Goal: Communication & Community: Answer question/provide support

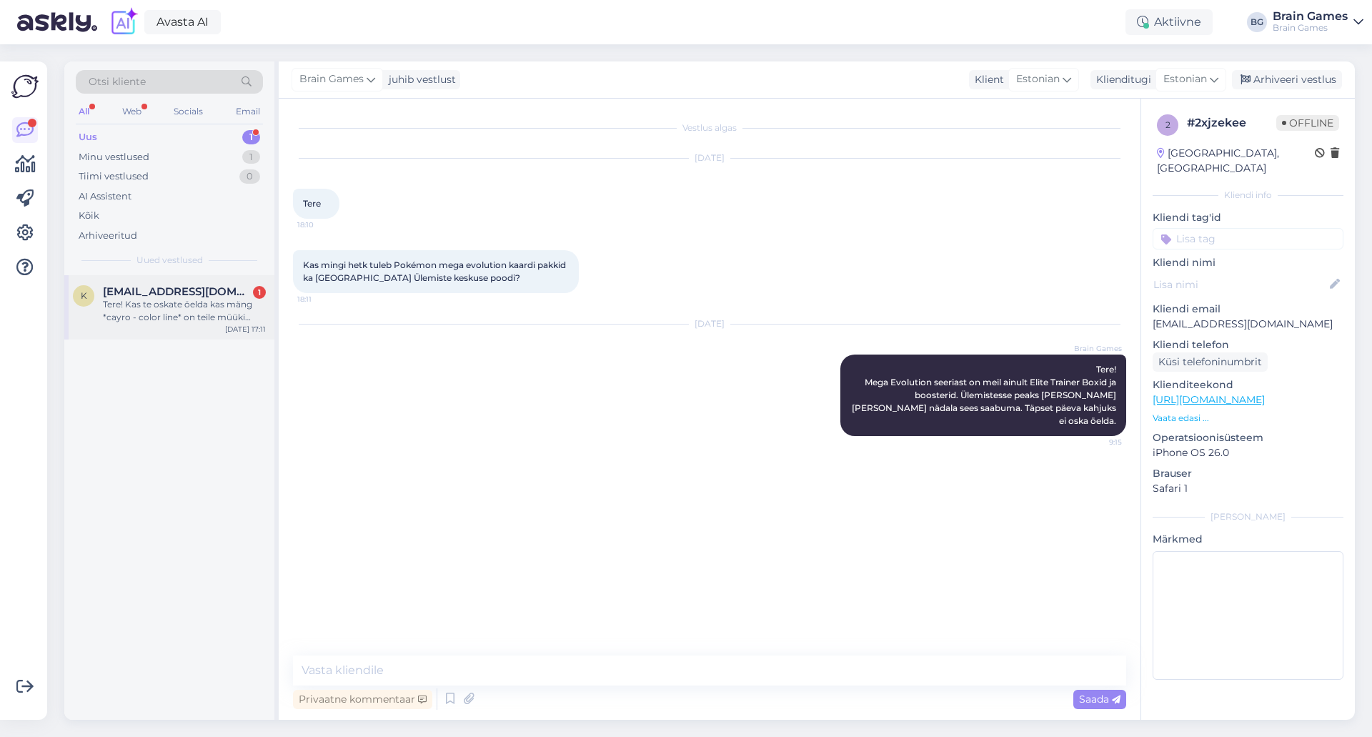
click at [165, 299] on div "Tere! Kas te oskate öelda kas mäng *cayro - color line* on teile müüki tulemas?" at bounding box center [184, 311] width 163 height 26
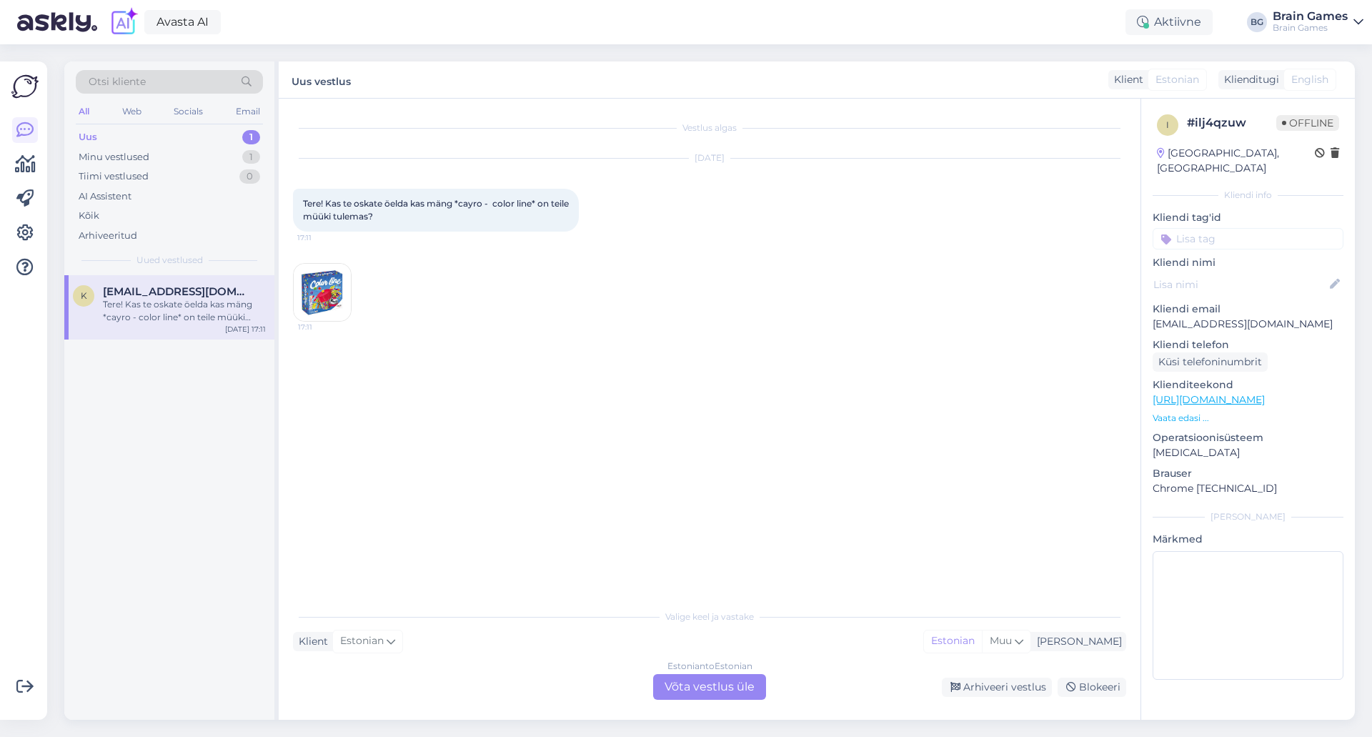
click at [470, 452] on div "Vestlus algas Oct 13 2025 Tere! Kas te oskate öelda kas mäng *cayro - color lin…" at bounding box center [716, 351] width 846 height 476
click at [723, 690] on div "Estonian to Estonian Võta vestlus üle" at bounding box center [709, 687] width 113 height 26
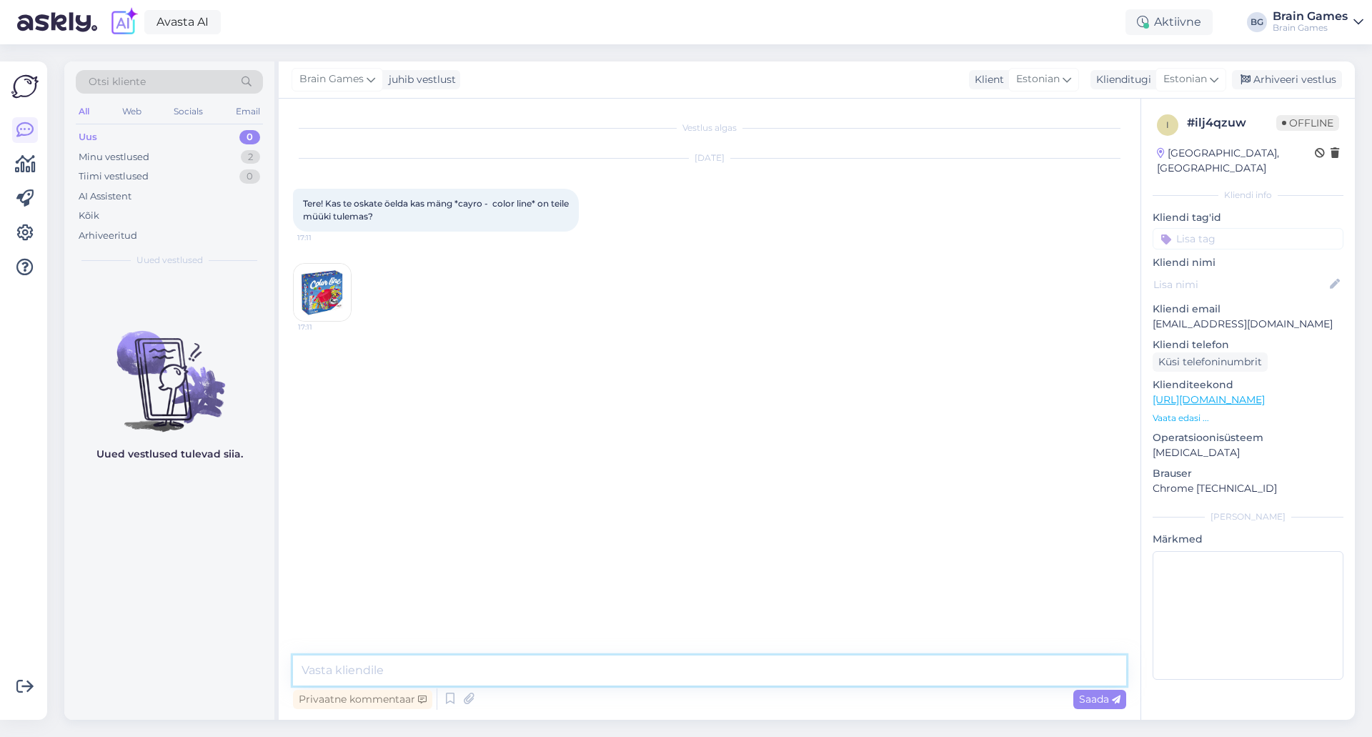
click at [722, 674] on textarea at bounding box center [709, 670] width 833 height 30
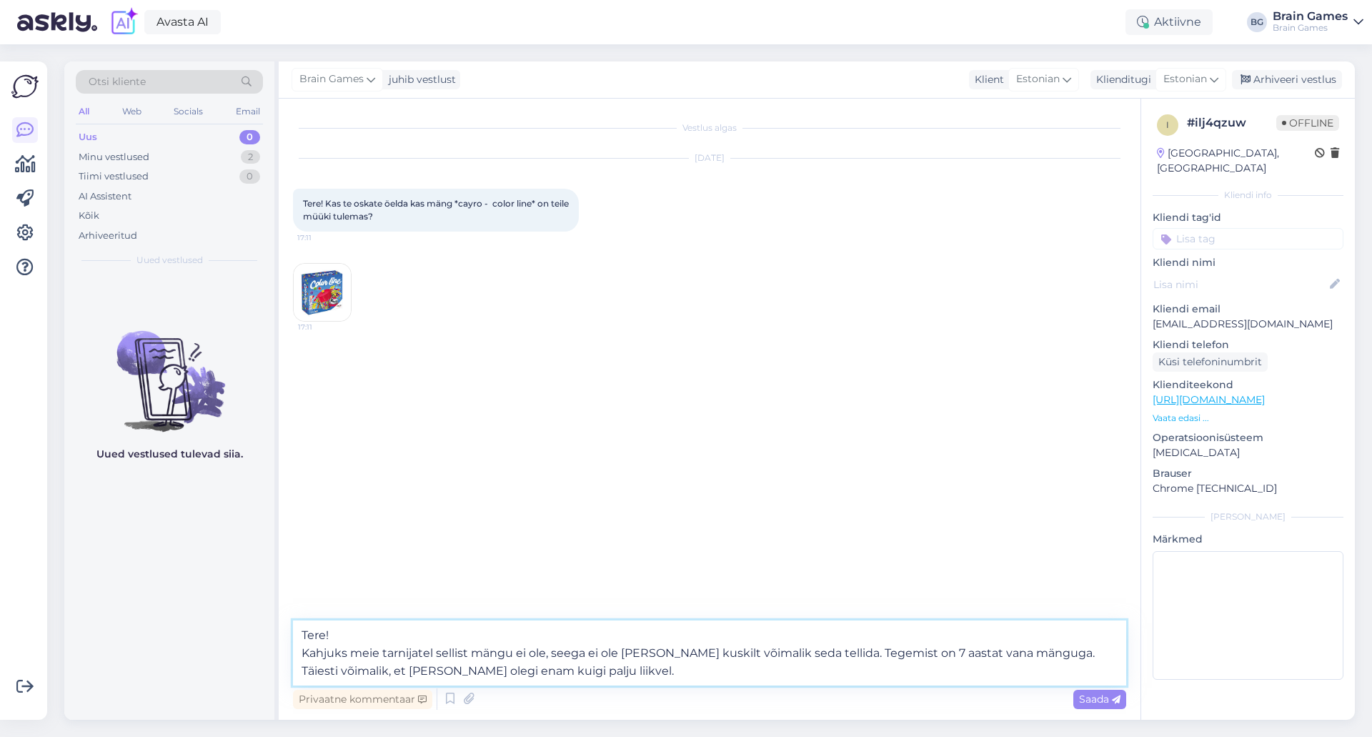
type textarea "Tere! Kahjuks meie tarnijatel sellist mängu ei ole, seega ei ole meil ka kuskil…"
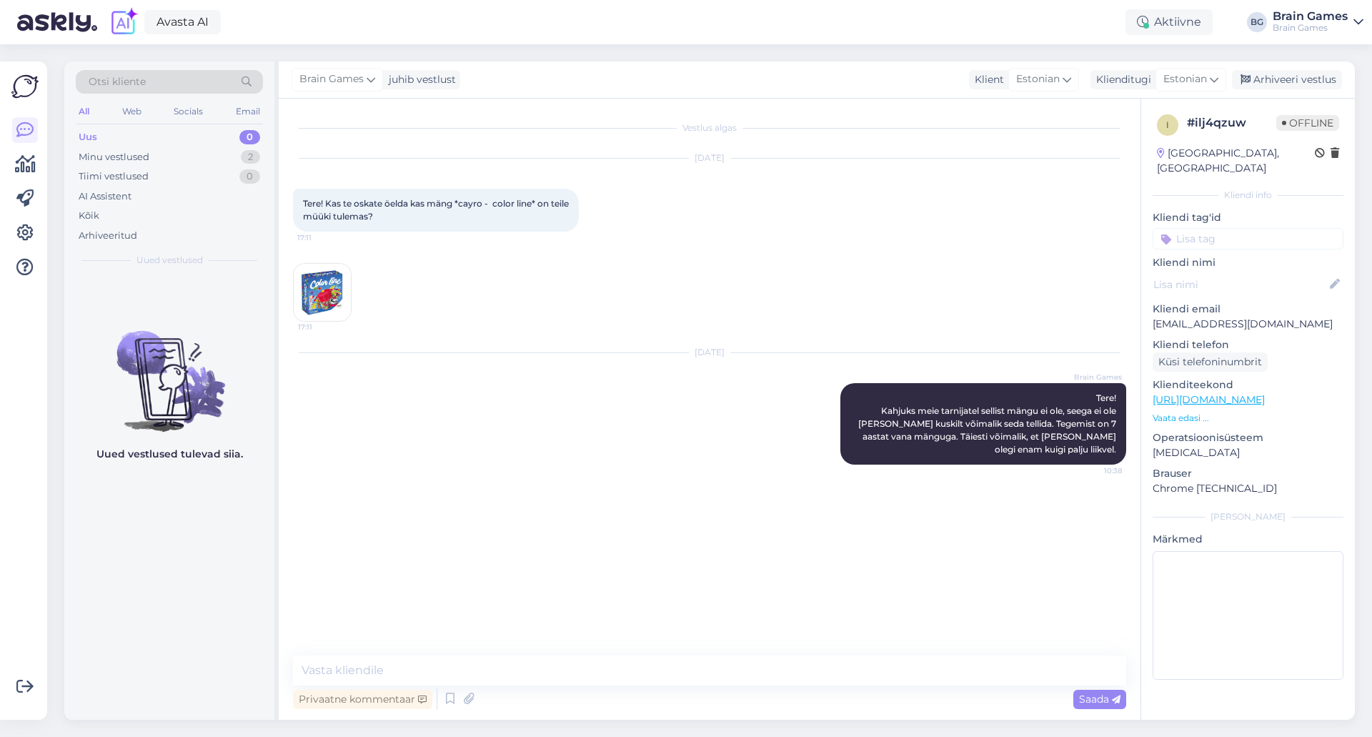
click at [663, 646] on div "Vestlus algas Oct 13 2025 Tere! Kas te oskate öelda kas mäng *cayro - color lin…" at bounding box center [710, 409] width 862 height 621
click at [139, 155] on div "Minu vestlused" at bounding box center [114, 157] width 71 height 14
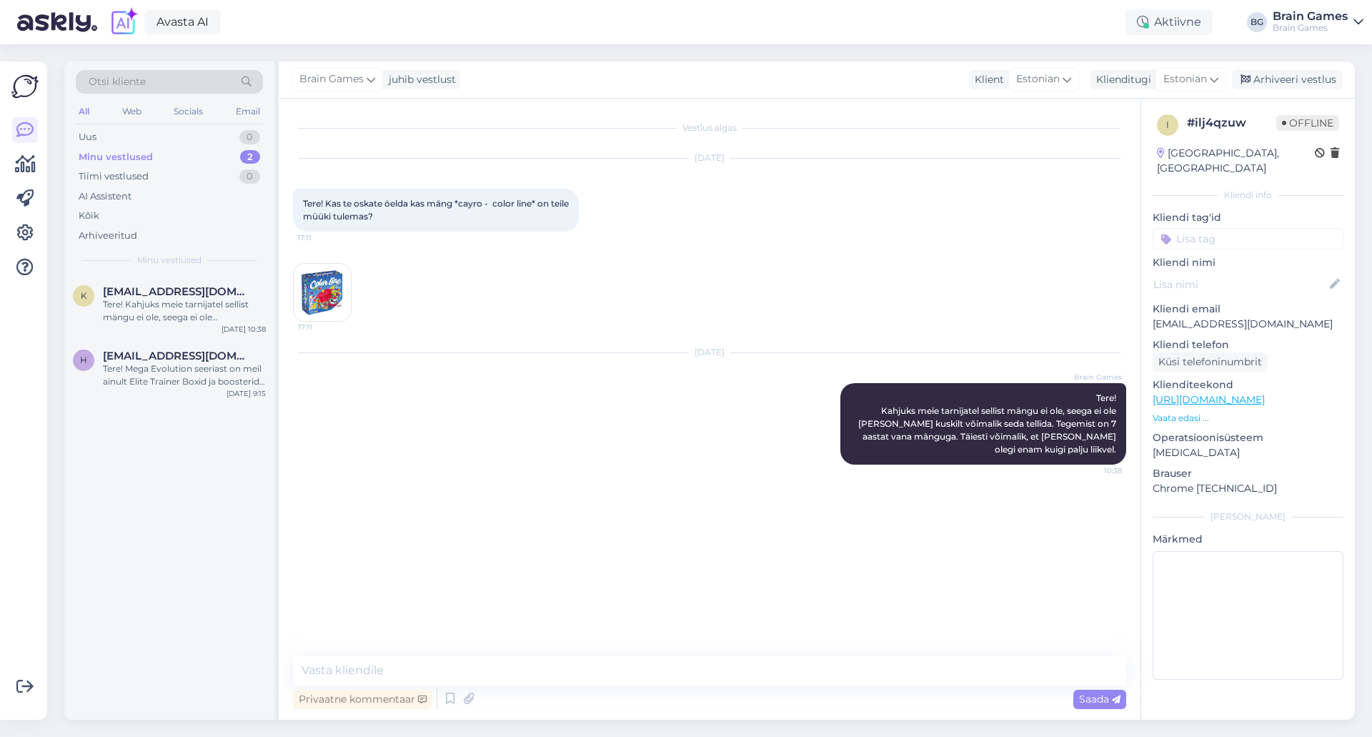
drag, startPoint x: 160, startPoint y: 309, endPoint x: 288, endPoint y: 333, distance: 130.1
click at [160, 309] on div "Tere! Kahjuks meie tarnijatel sellist mängu ei ole, seega ei ole meil ka kuskil…" at bounding box center [184, 311] width 163 height 26
click at [1315, 71] on div "Arhiveeri vestlus" at bounding box center [1287, 79] width 110 height 19
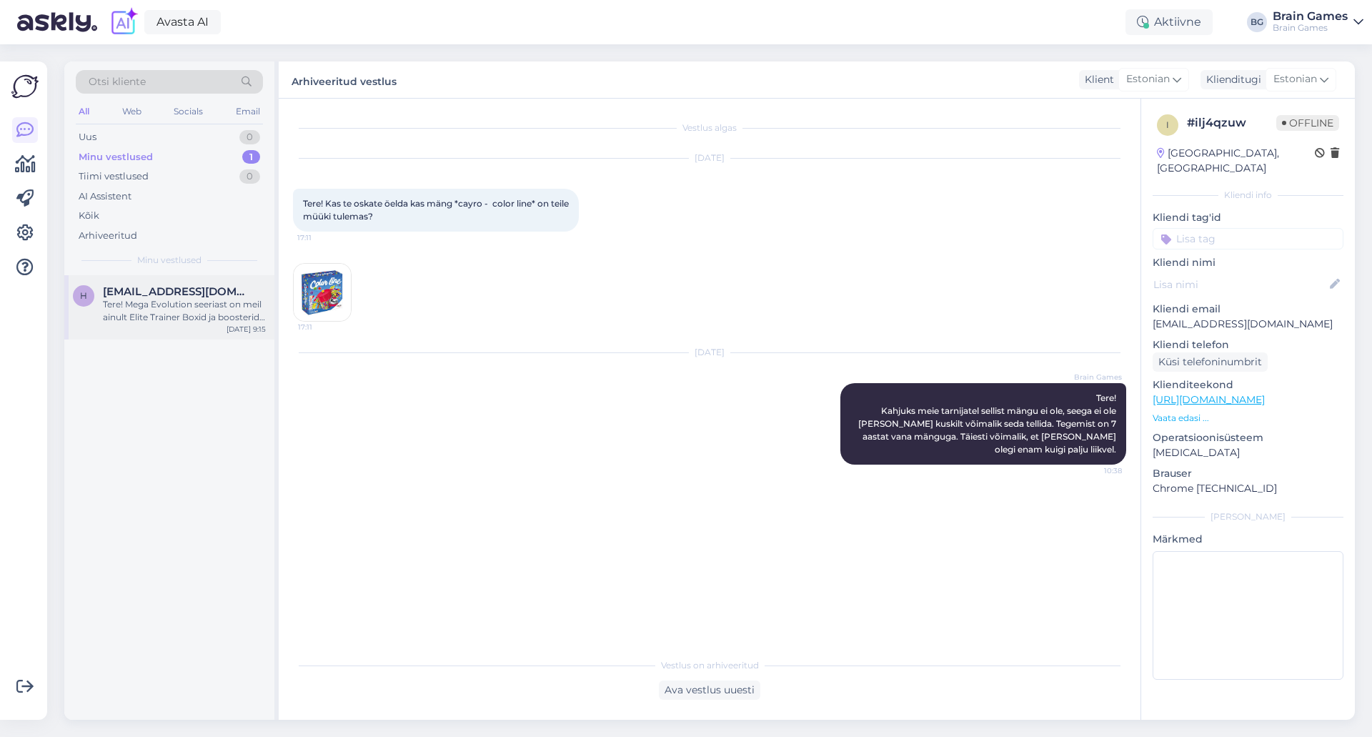
click at [180, 298] on div "Tere! Mega Evolution seeriast on meil ainult Elite Trainer Boxid ja boosterid. …" at bounding box center [184, 311] width 163 height 26
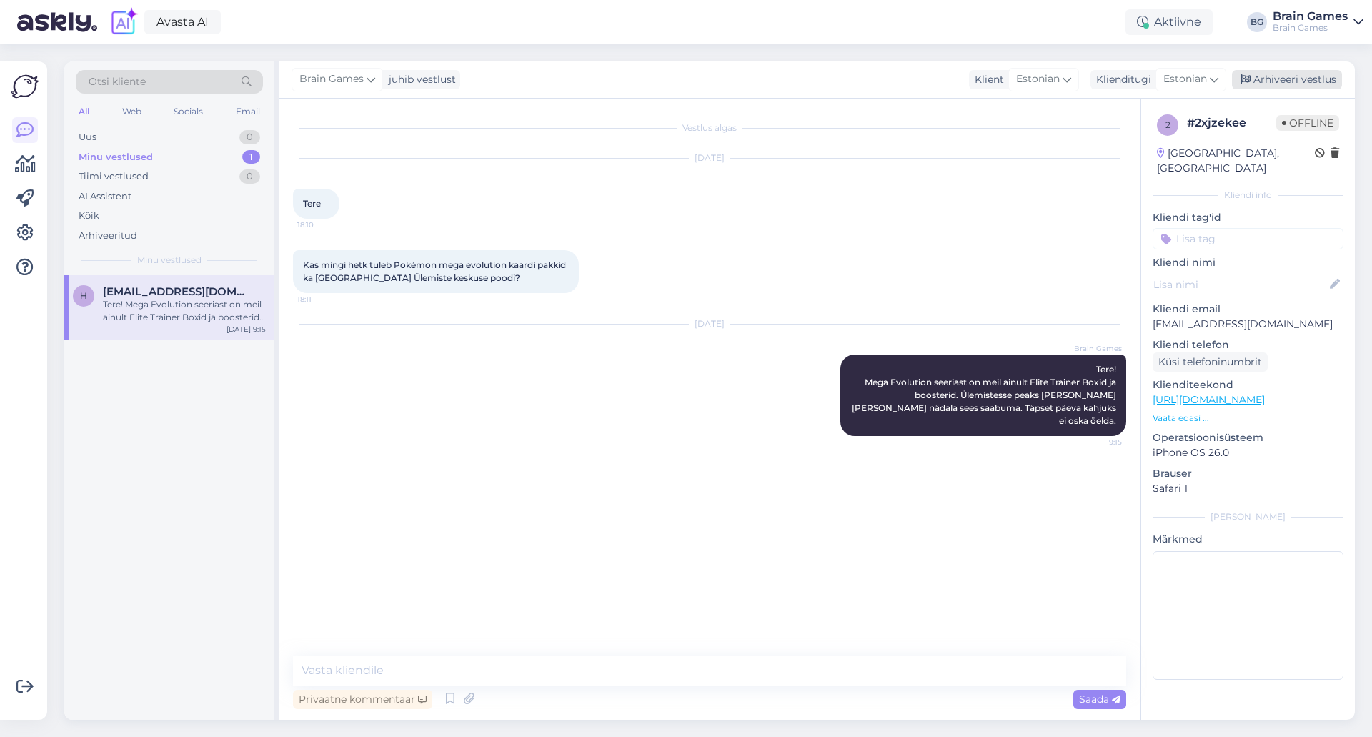
click at [1312, 85] on div "Arhiveeri vestlus" at bounding box center [1287, 79] width 110 height 19
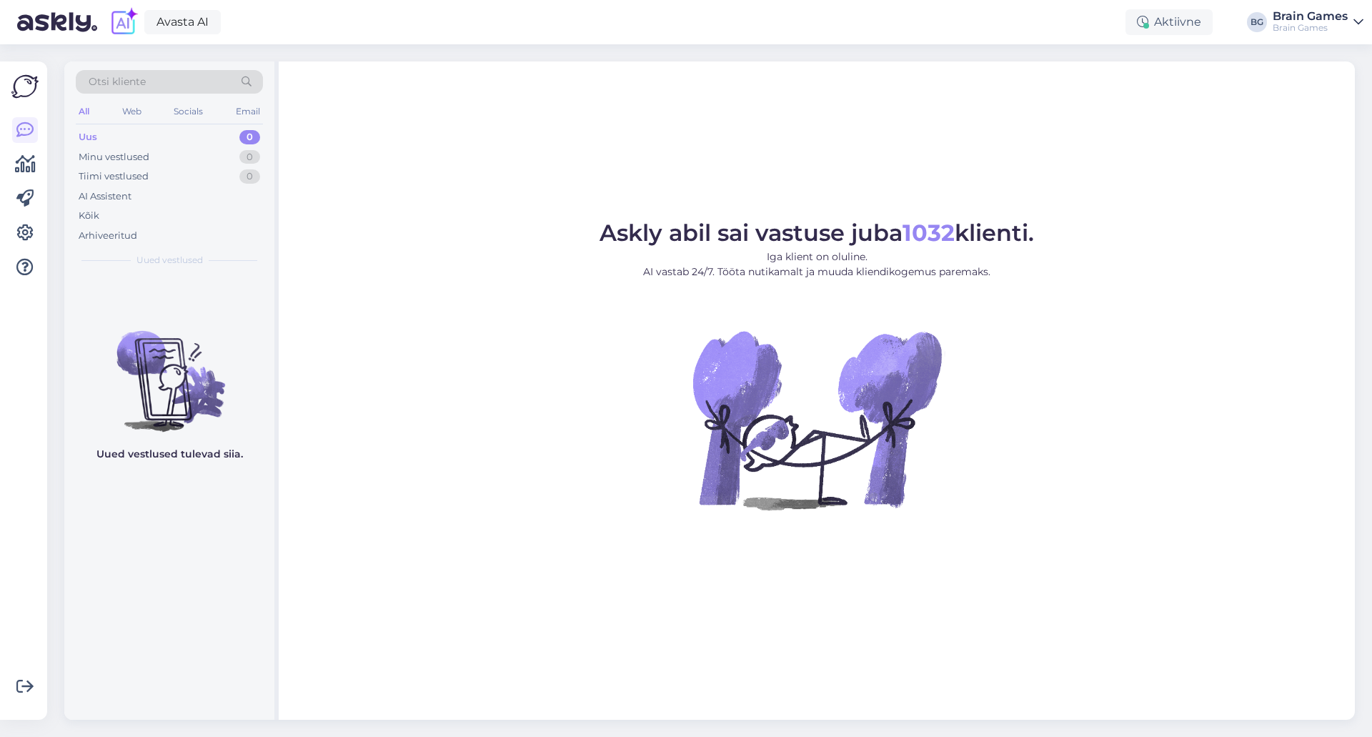
click at [1052, 357] on figure "Askly abil sai vastuse juba 1032 klienti. Iga klient on oluline. AI vastab 24/7…" at bounding box center [817, 385] width 1051 height 327
click at [1217, 540] on figure "Askly abil sai vastuse juba 1032 klienti. Iga klient on oluline. AI vastab 24/7…" at bounding box center [817, 385] width 1051 height 327
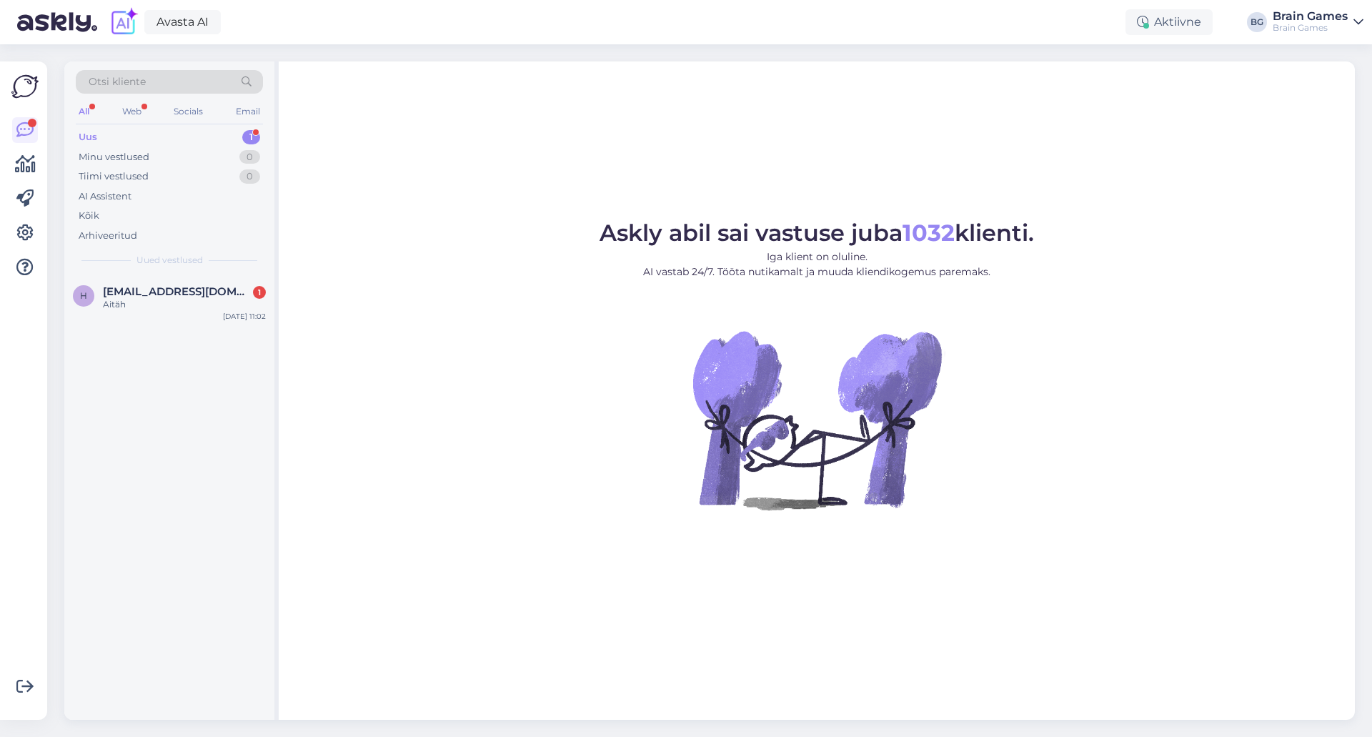
click at [133, 327] on div "H [EMAIL_ADDRESS][DOMAIN_NAME] 1 Aitäh [DATE] 11:02" at bounding box center [169, 497] width 210 height 445
click at [202, 287] on span "[EMAIL_ADDRESS][DOMAIN_NAME]" at bounding box center [177, 291] width 149 height 13
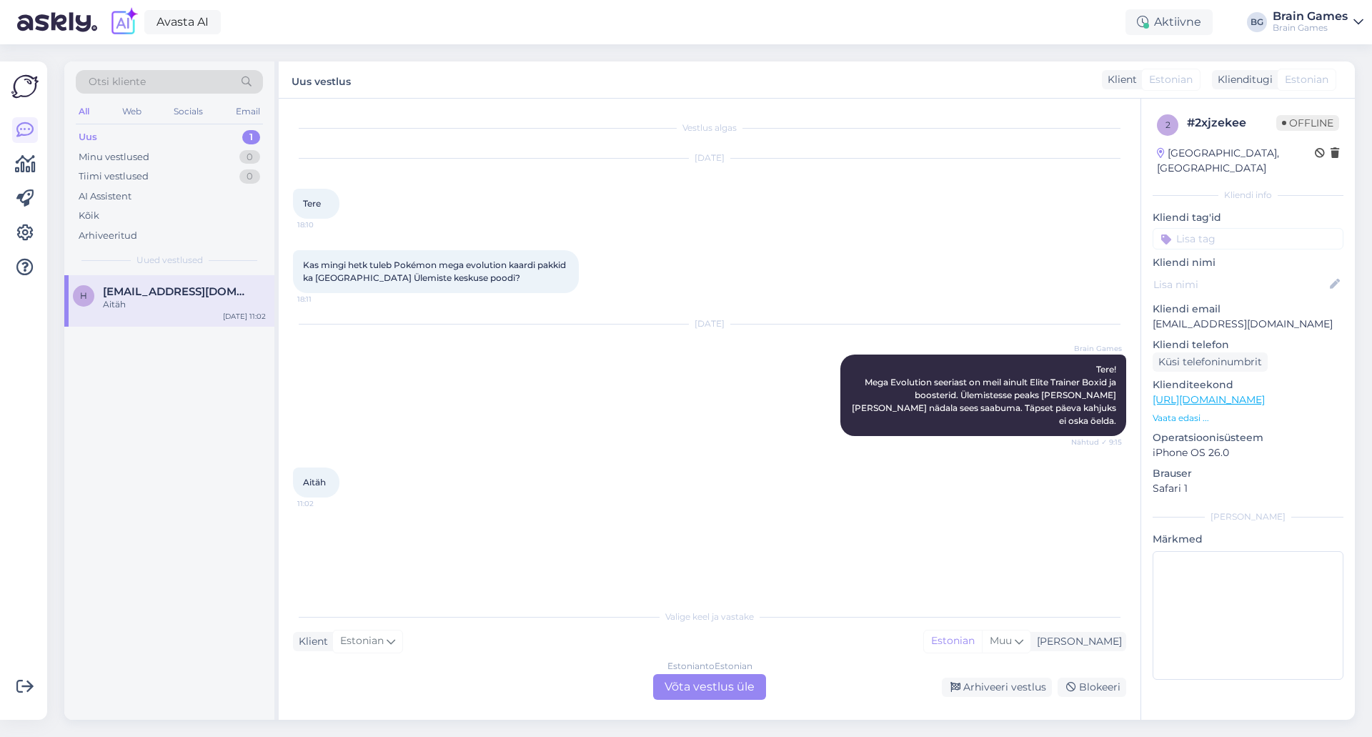
click at [480, 464] on div "Aitäh 11:02" at bounding box center [709, 482] width 833 height 61
click at [725, 693] on div "Estonian to Estonian Võta vestlus üle" at bounding box center [709, 687] width 113 height 26
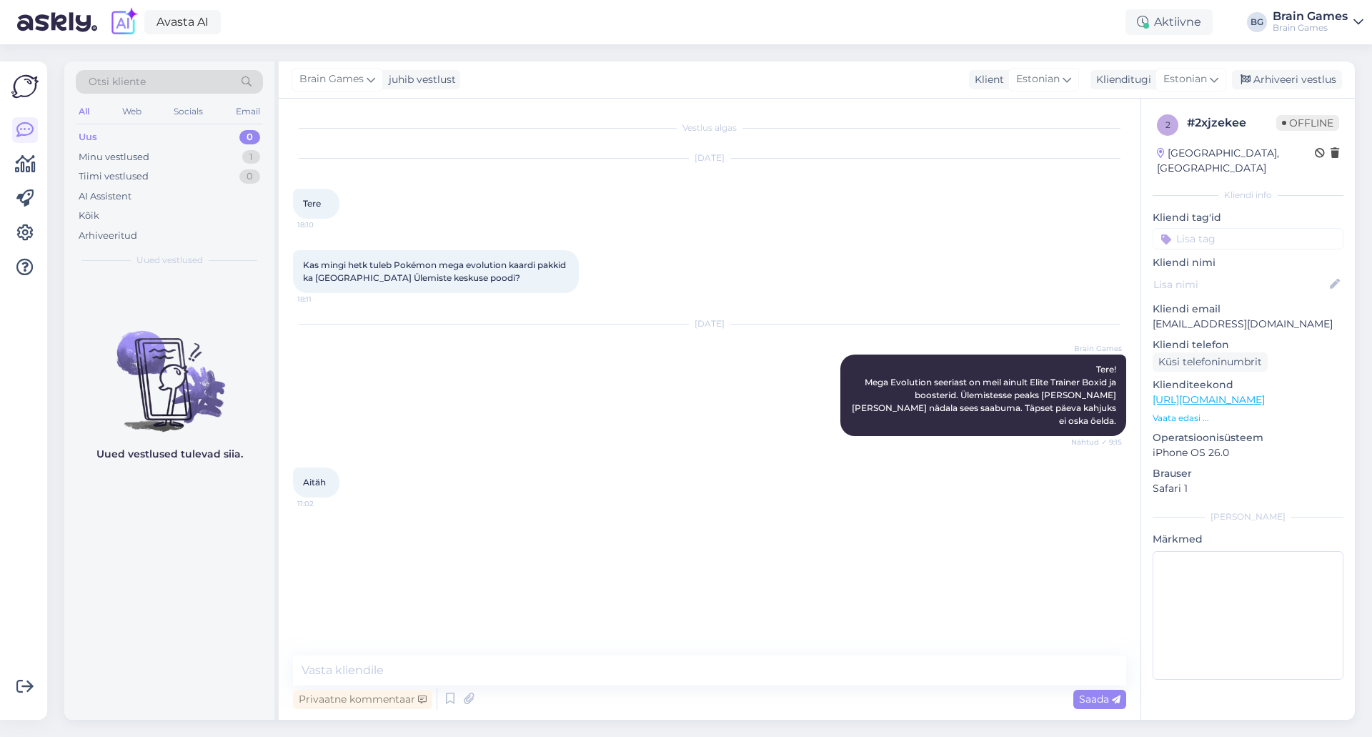
click at [778, 593] on div "Vestlus algas [DATE] Tere 18:10 Kas mingi hetk tuleb Pokémon mega evolution kaa…" at bounding box center [716, 378] width 846 height 530
click at [772, 683] on textarea at bounding box center [709, 670] width 833 height 30
type textarea "Pole tänu väärt :)"
click at [721, 543] on div "Brain Games Pole tänu väärt :) 11:02" at bounding box center [709, 543] width 833 height 61
click at [1321, 75] on div "Arhiveeri vestlus" at bounding box center [1287, 79] width 110 height 19
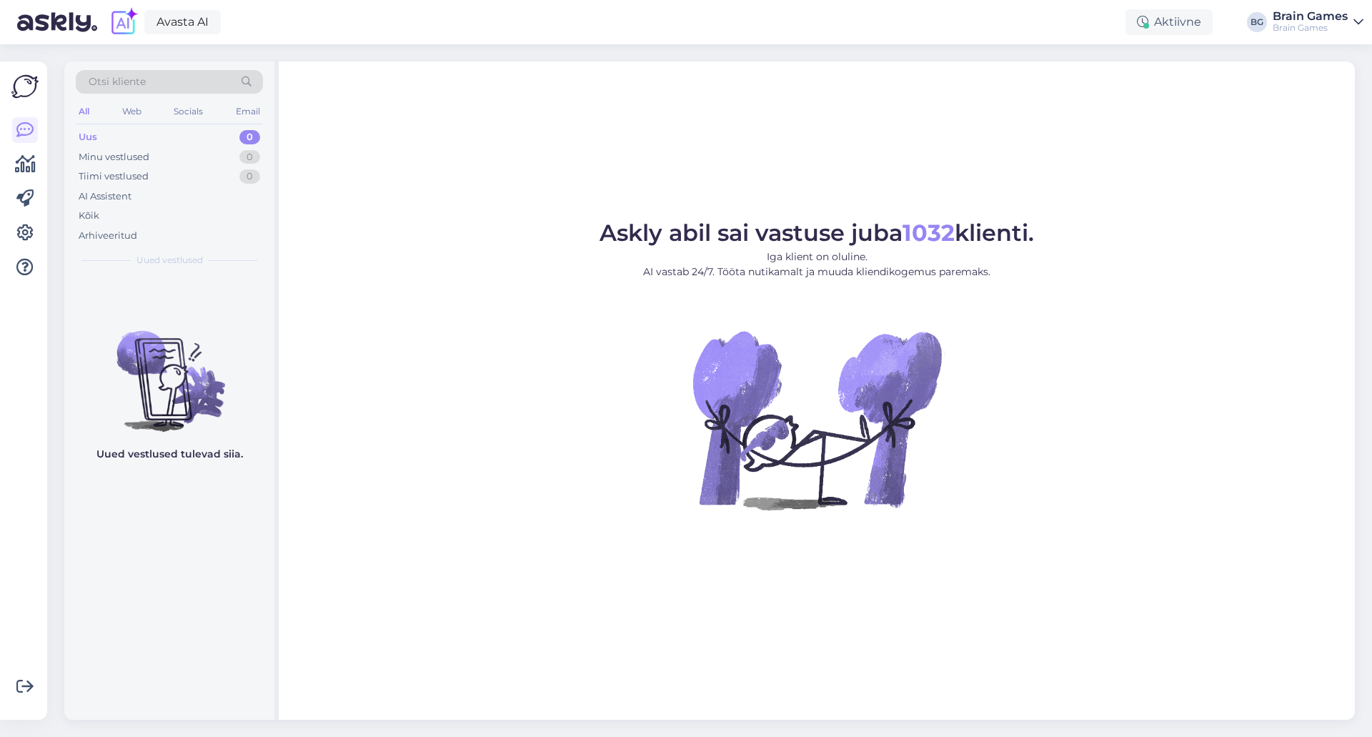
click at [1087, 448] on figure "Askly abil sai vastuse juba 1032 klienti. Iga klient on oluline. AI vastab 24/7…" at bounding box center [817, 385] width 1051 height 327
click at [1169, 24] on div "Aktiivne" at bounding box center [1169, 22] width 87 height 26
click at [1117, 107] on button "1.5 tundi" at bounding box center [1122, 110] width 52 height 16
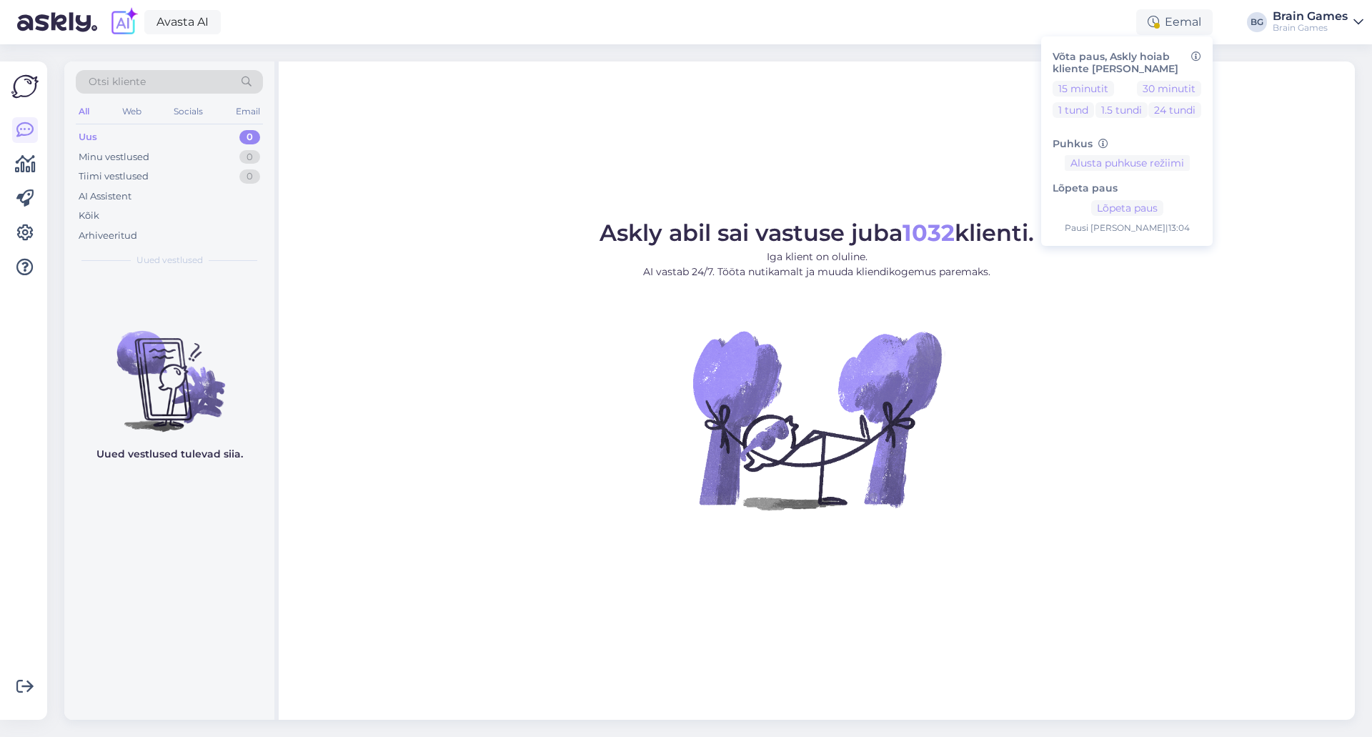
click at [1064, 485] on figure "Askly abil sai vastuse juba 1032 klienti. Iga klient on oluline. AI vastab 24/7…" at bounding box center [817, 385] width 1051 height 327
